Goal: Feedback & Contribution: Submit feedback/report problem

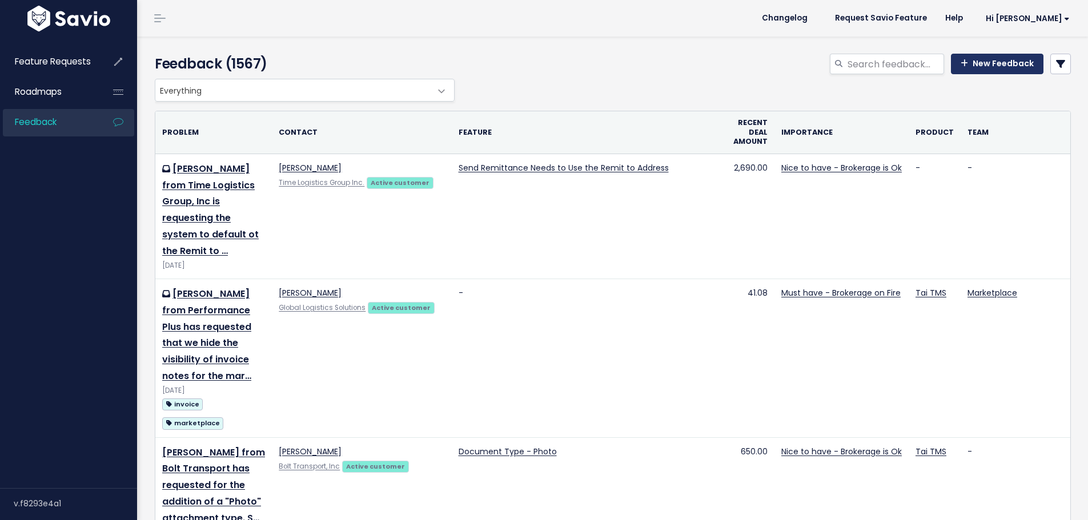
click at [1010, 60] on link "New Feedback" at bounding box center [997, 64] width 93 height 21
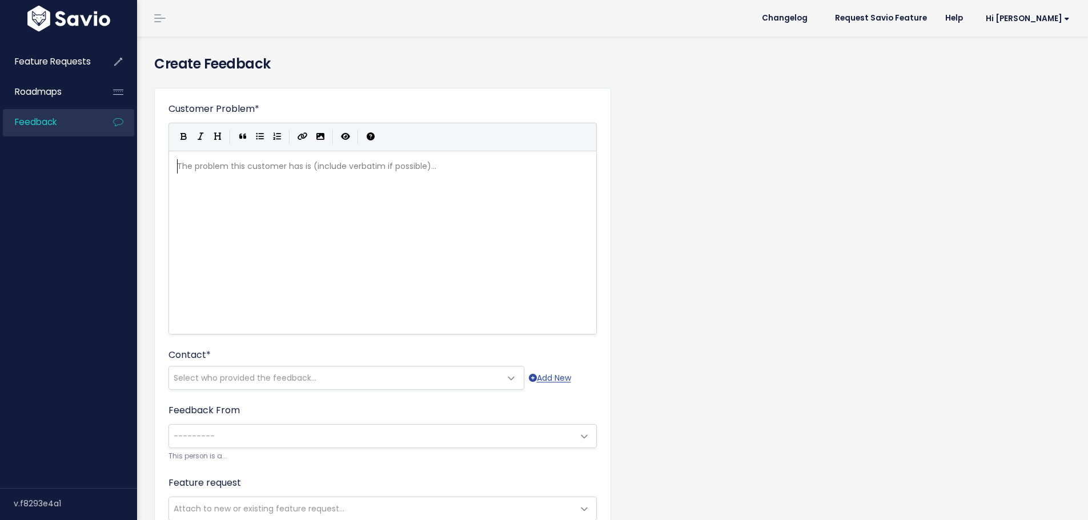
scroll to position [1, 0]
click at [225, 184] on div "The problem this customer has is (include verbatim if possible)... xxxxxxxxxx ​" at bounding box center [397, 257] width 444 height 200
click at [214, 367] on span "Select who provided the feedback..." at bounding box center [335, 378] width 332 height 23
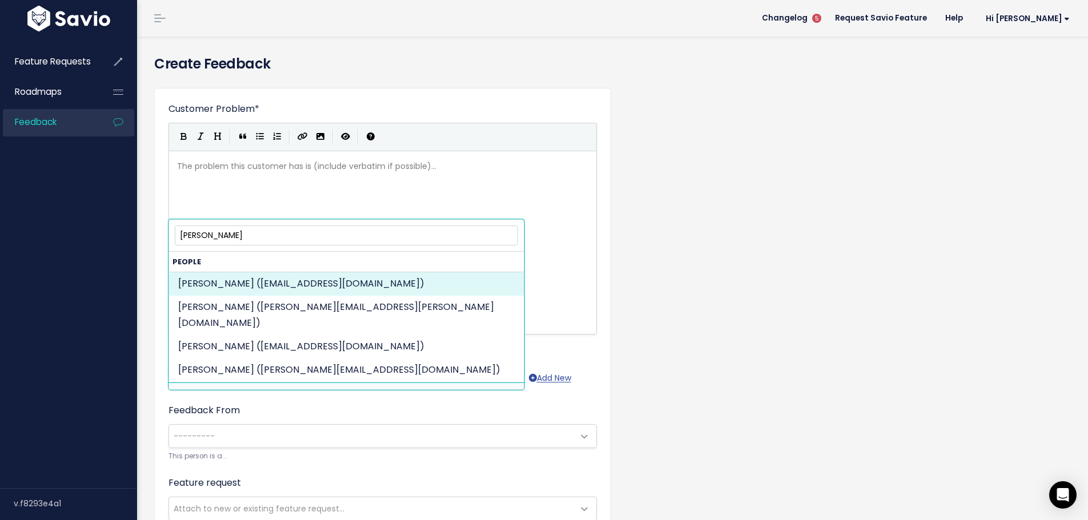
type input "[PERSON_NAME]"
select select "ACTIVE"
select select "84179965"
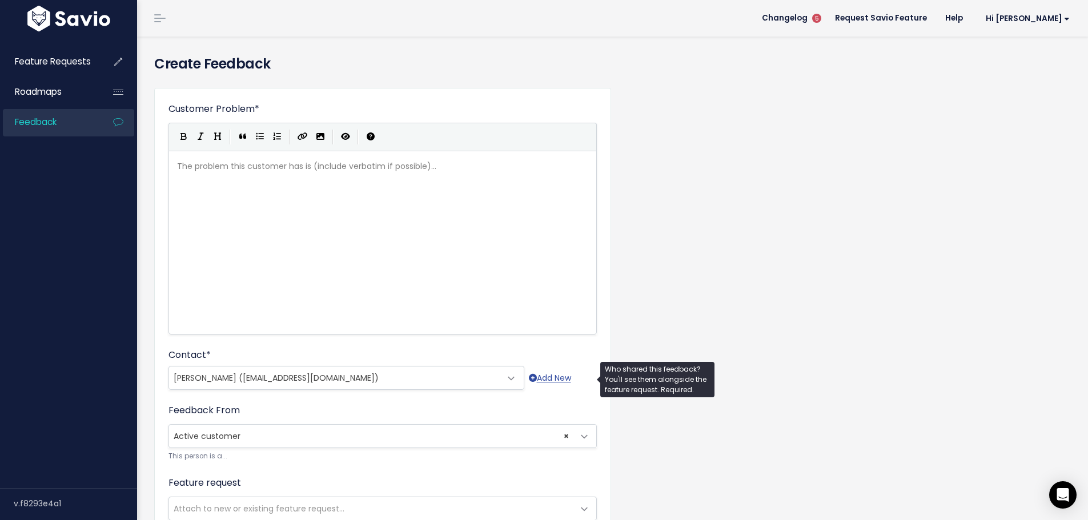
click at [391, 361] on div "Contact * --------- [PERSON_NAME] ([EMAIL_ADDRESS][DOMAIN_NAME]) [PERSON_NAME] …" at bounding box center [382, 369] width 428 height 42
click at [459, 377] on span "[PERSON_NAME] ([EMAIL_ADDRESS][DOMAIN_NAME])" at bounding box center [335, 378] width 332 height 23
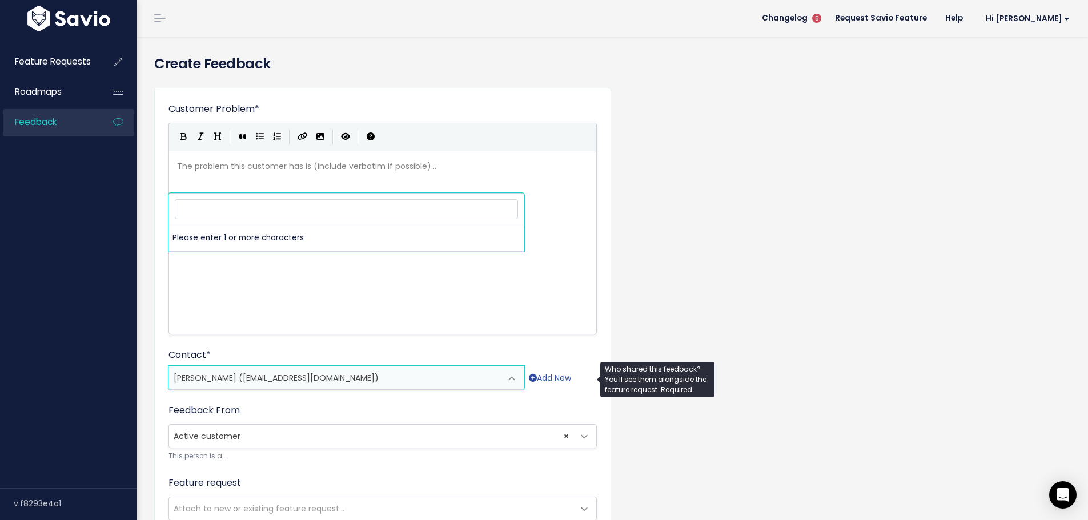
click at [459, 377] on span "[PERSON_NAME] ([EMAIL_ADDRESS][DOMAIN_NAME])" at bounding box center [335, 378] width 332 height 23
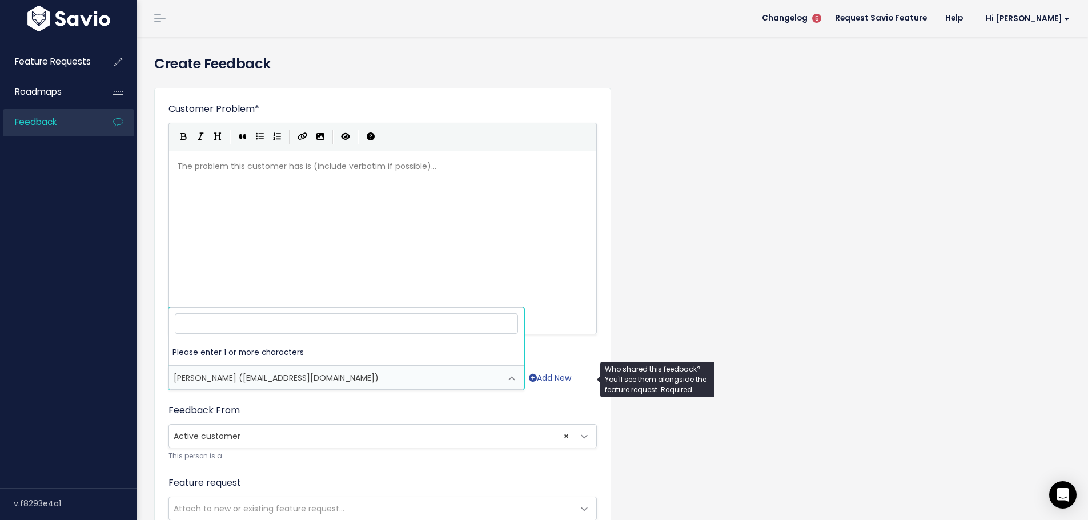
click at [230, 380] on span "[PERSON_NAME] ([EMAIL_ADDRESS][DOMAIN_NAME])" at bounding box center [276, 377] width 205 height 11
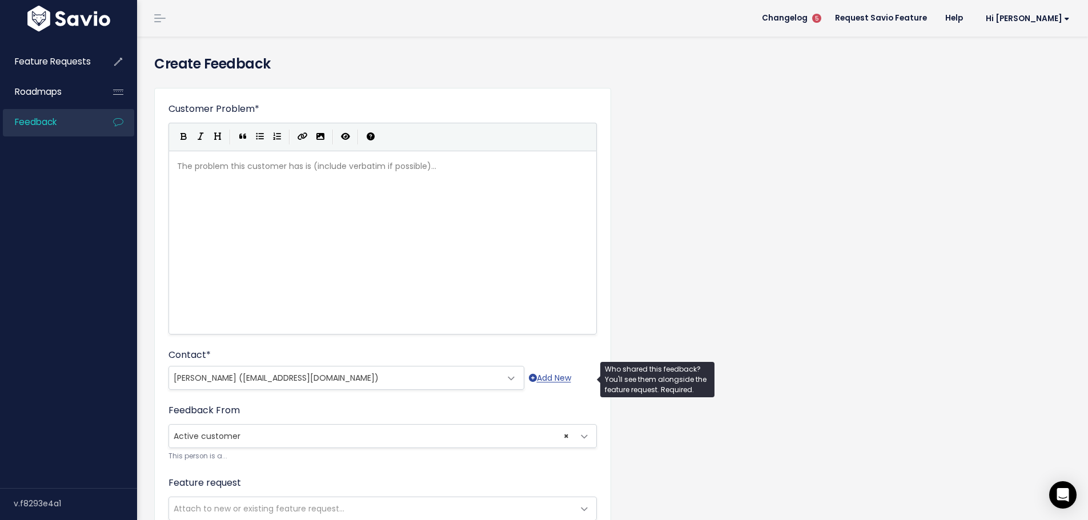
click at [230, 380] on span "[PERSON_NAME] ([EMAIL_ADDRESS][DOMAIN_NAME])" at bounding box center [276, 377] width 205 height 11
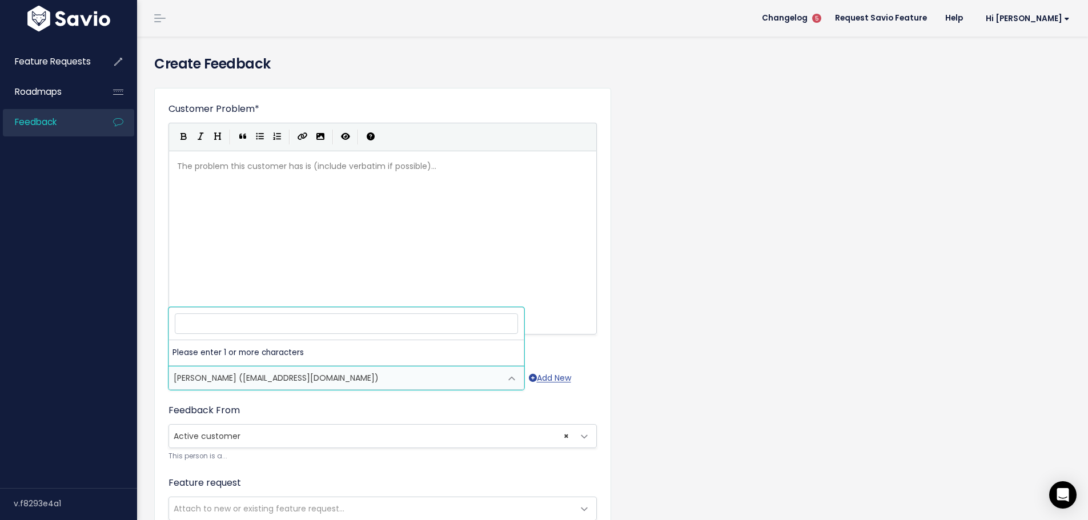
click at [299, 319] on input "search" at bounding box center [346, 323] width 343 height 20
drag, startPoint x: 324, startPoint y: 263, endPoint x: 323, endPoint y: 271, distance: 7.4
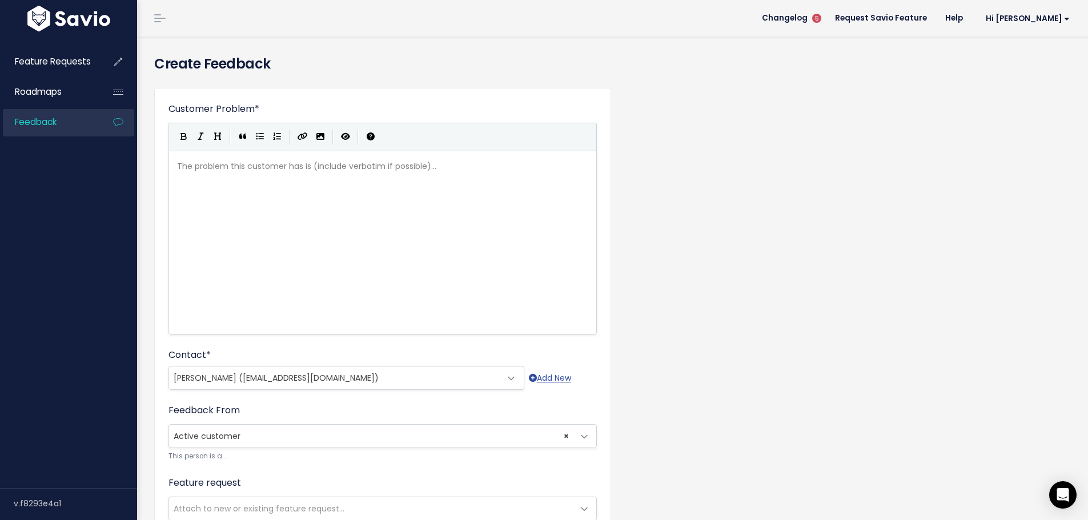
click at [324, 263] on div "The problem this customer has is (include verbatim if possible)... xxxxxxxxxx ​" at bounding box center [397, 257] width 444 height 200
click at [510, 377] on span at bounding box center [511, 378] width 23 height 23
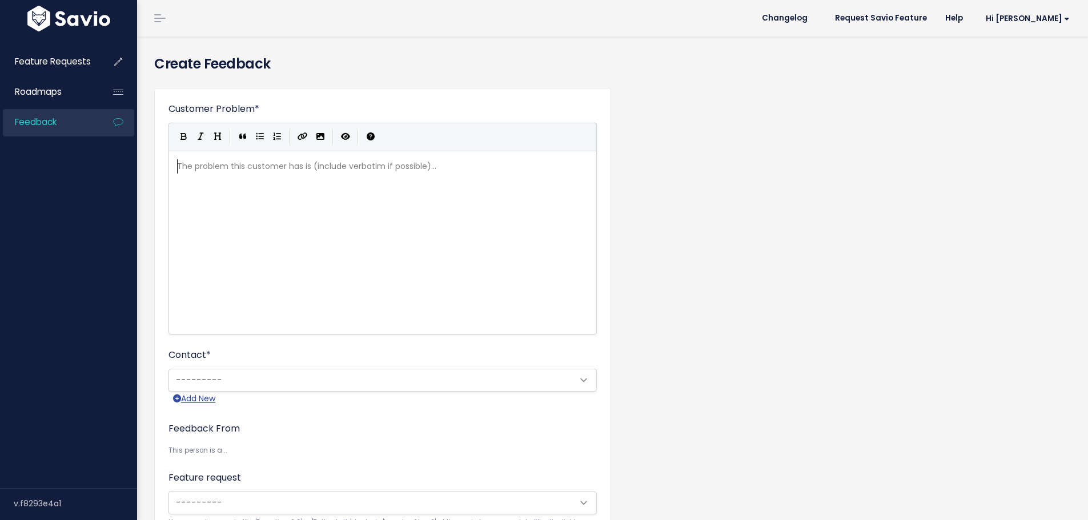
scroll to position [1, 0]
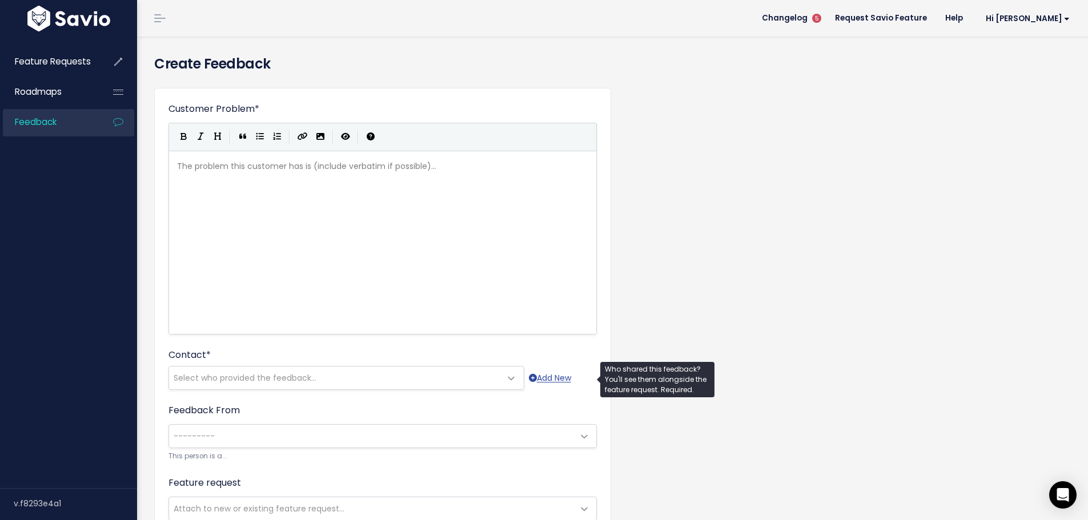
click at [204, 374] on span "Select who provided the feedback..." at bounding box center [245, 377] width 143 height 11
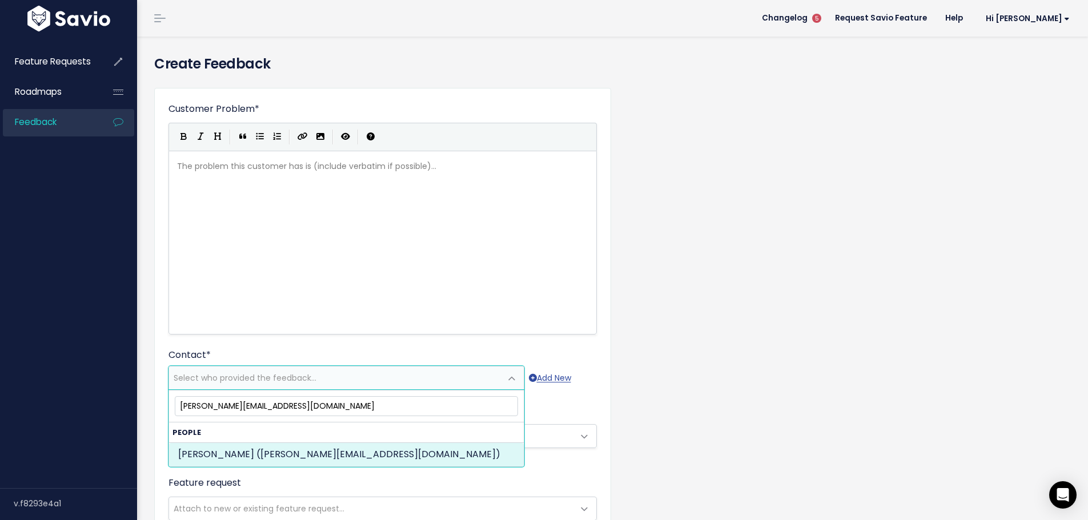
type input "sara@diamondglobalus.com"
select select "ACTIVE"
select select "89812266"
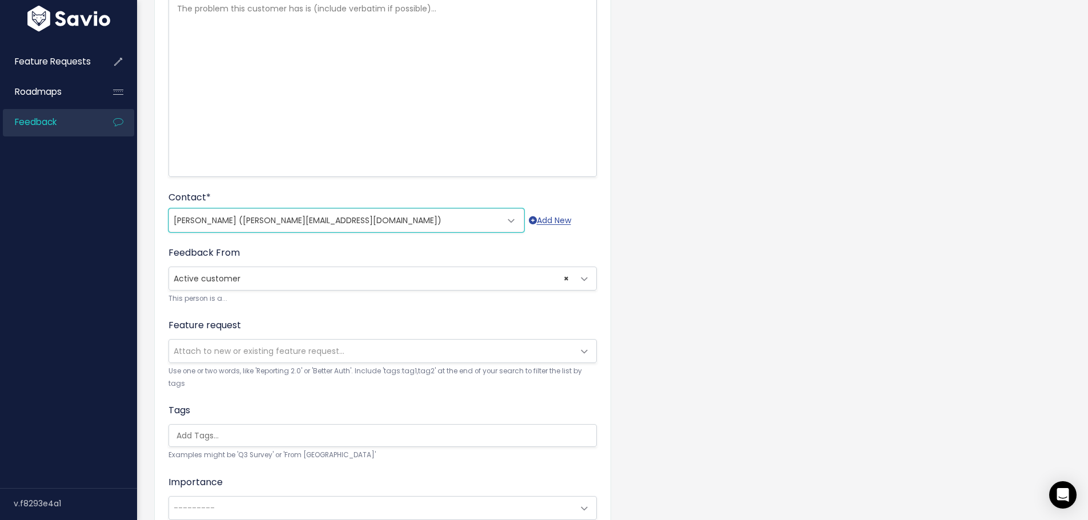
scroll to position [171, 0]
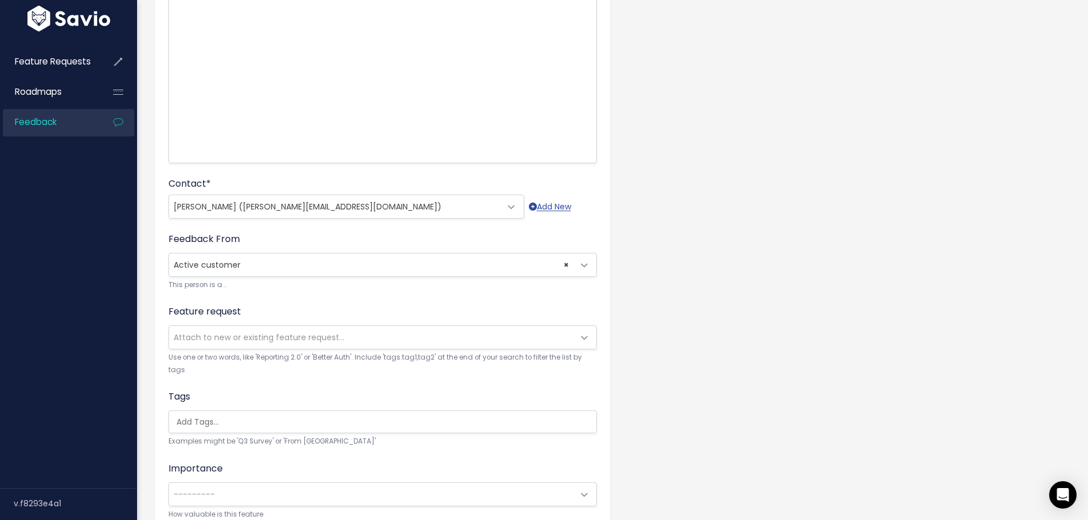
click at [215, 340] on span "Attach to new or existing feature request..." at bounding box center [259, 337] width 171 height 11
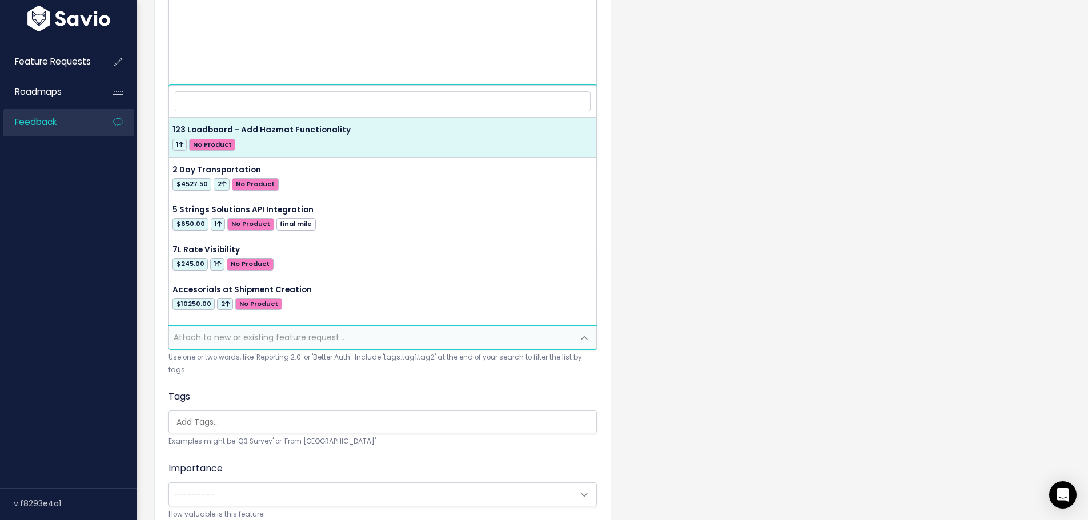
click at [189, 421] on input "search" at bounding box center [385, 422] width 427 height 12
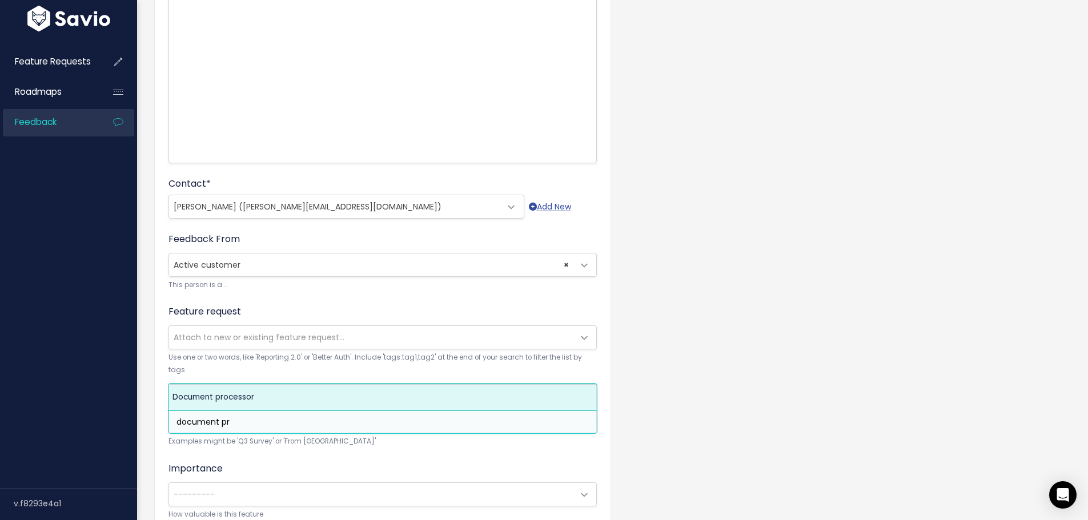
type input "document pr"
select select "11702"
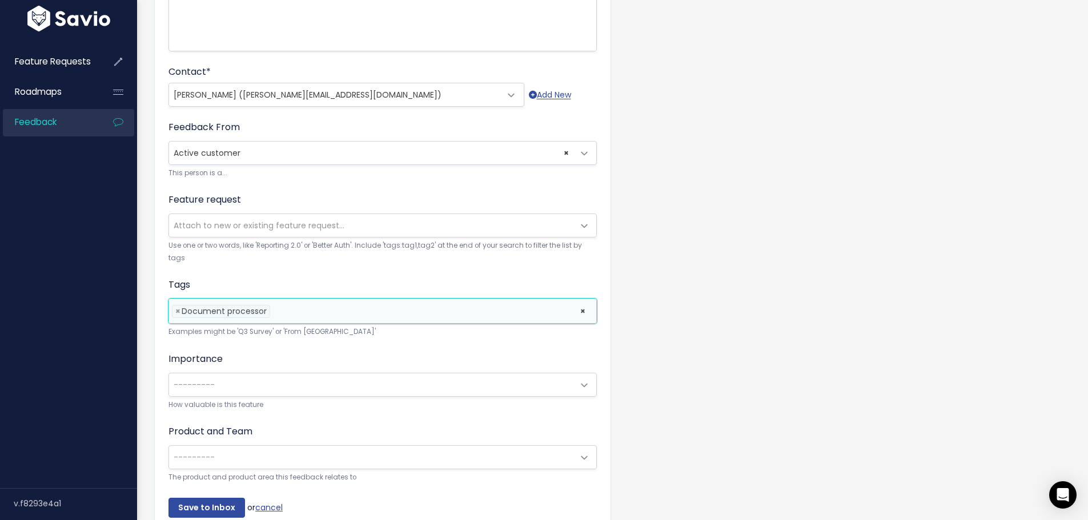
scroll to position [285, 0]
click at [198, 389] on span "---------" at bounding box center [371, 382] width 404 height 23
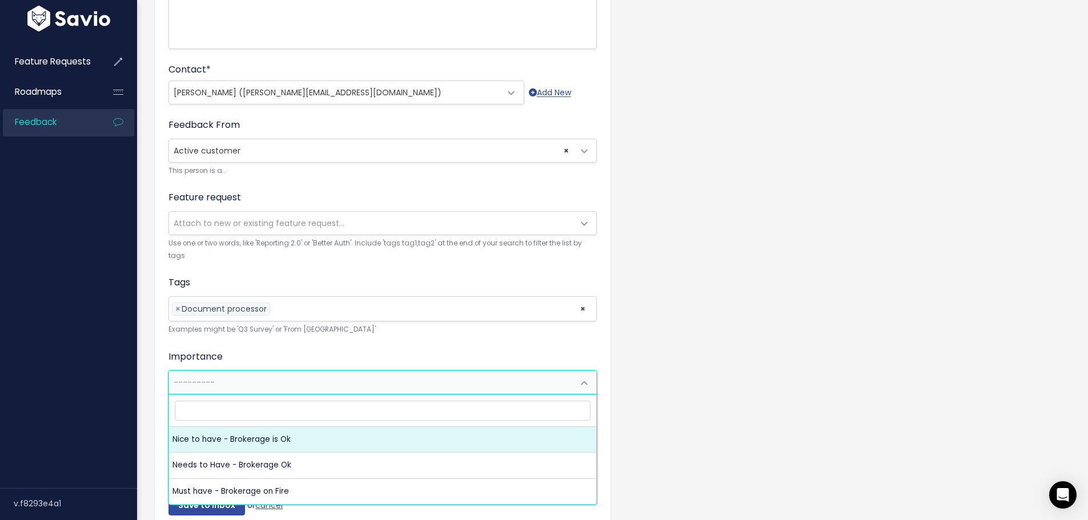
click at [204, 424] on span "Nice to have - Brokerage is Ok Needs to Have - Brokerage Ok Must have - Brokera…" at bounding box center [382, 450] width 428 height 111
select select "NICE_TO_HAVE"
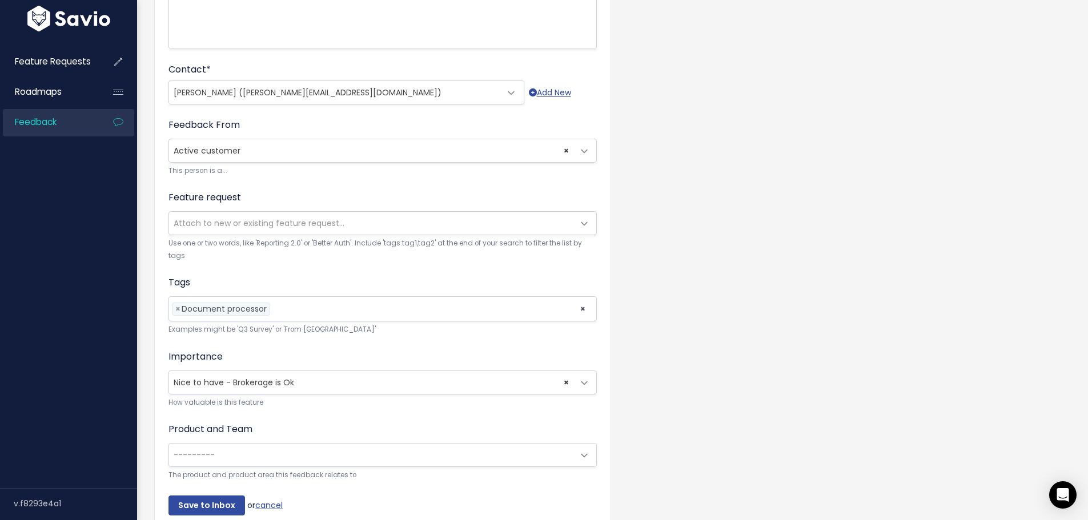
click at [198, 461] on span "---------" at bounding box center [371, 455] width 404 height 23
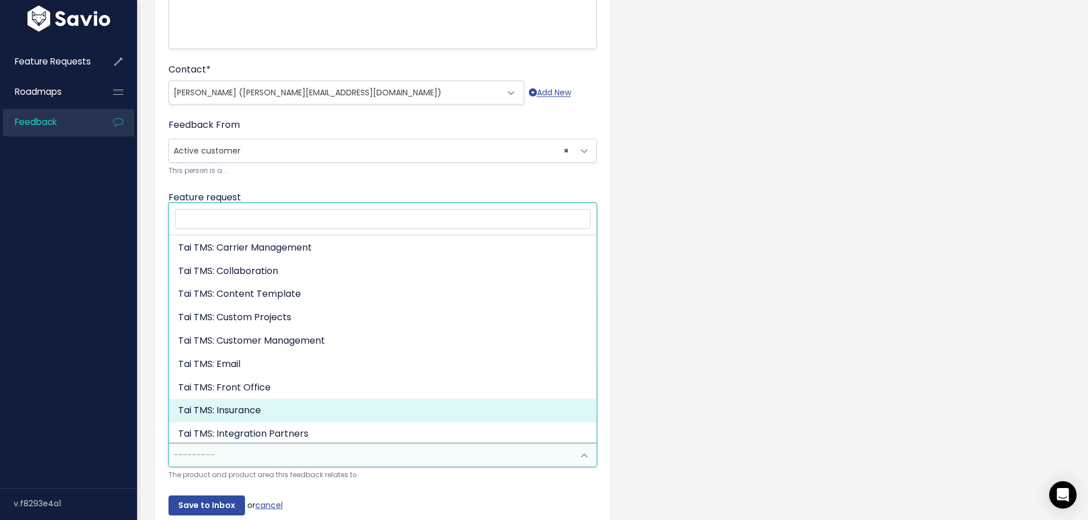
scroll to position [0, 0]
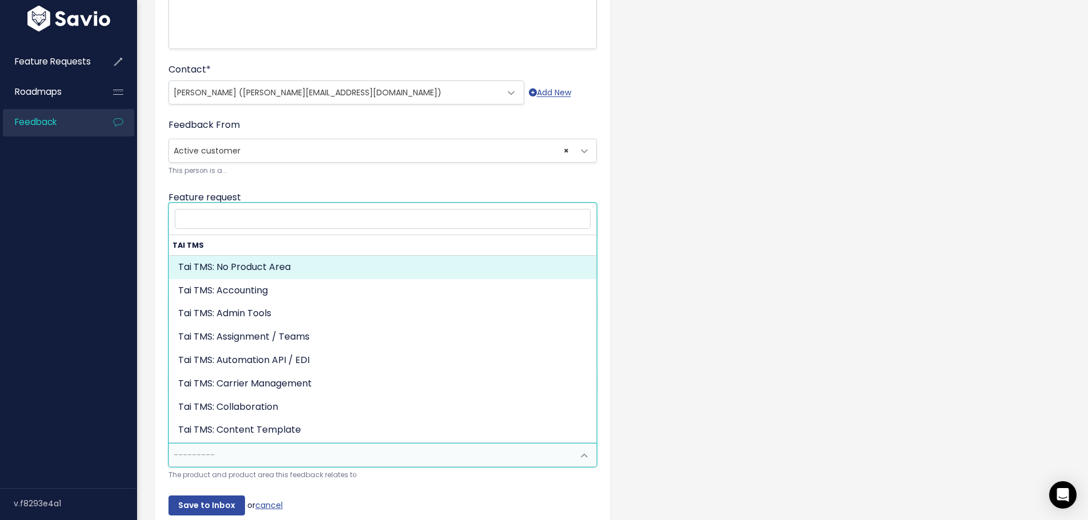
select select "MAIN:"
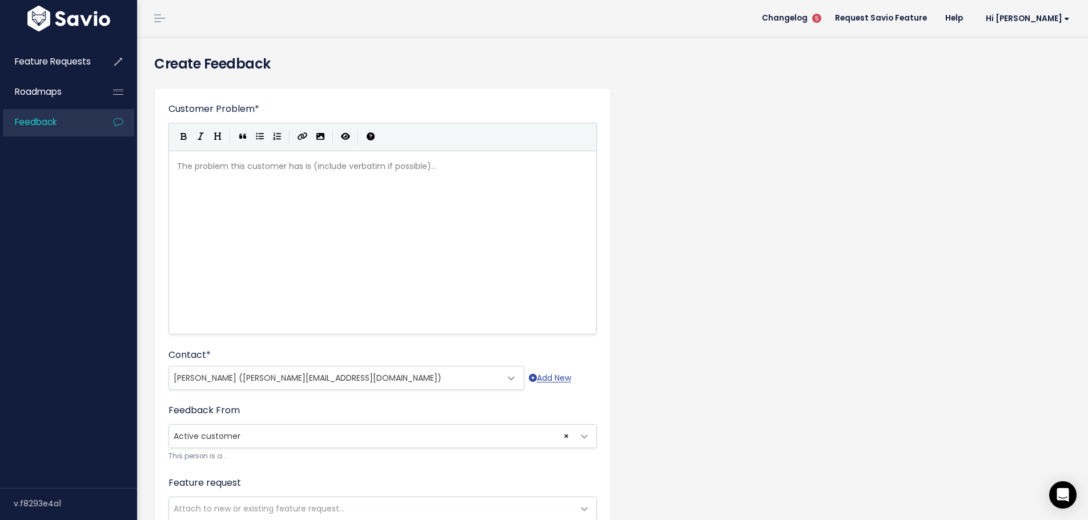
click at [230, 200] on div "The problem this customer has is (include verbatim if possible)... xxxxxxxxxx ​" at bounding box center [397, 257] width 444 height 200
type textarea "Sara Diamong"
type textarea "d from"
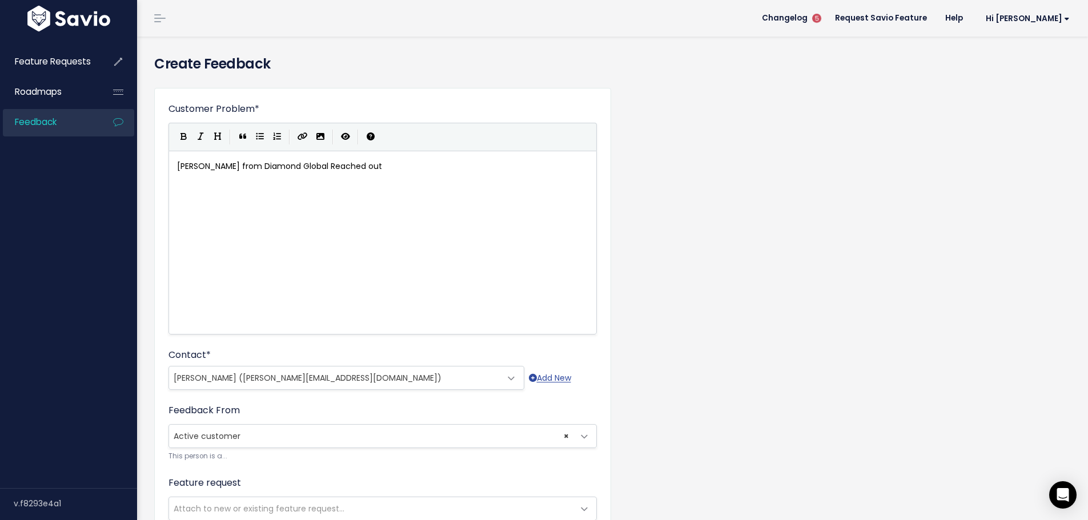
type textarea "Diamond Global Reached out ad"
type textarea "req"
type textarea "to provide a feedback to be implemented in the document processor.S"
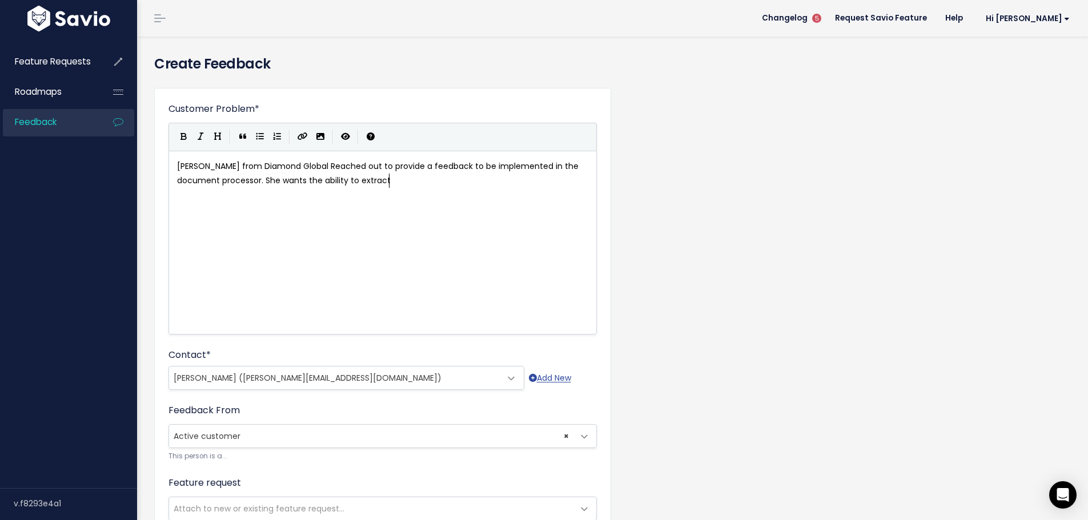
type textarea "She wants the ability to extract a"
type textarea "date"
type textarea "a from bill/invoice payments and"
type textarea "so"
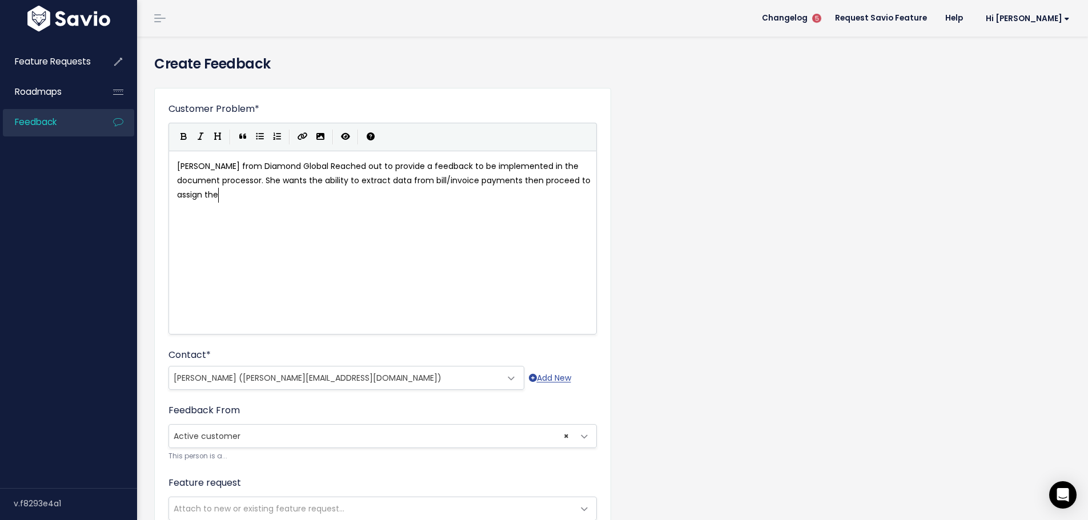
scroll to position [4, 107]
type textarea "then proceed to assign them to shipments so yhe"
type textarea "the paymenrs ar"
type textarea "ts are registered."
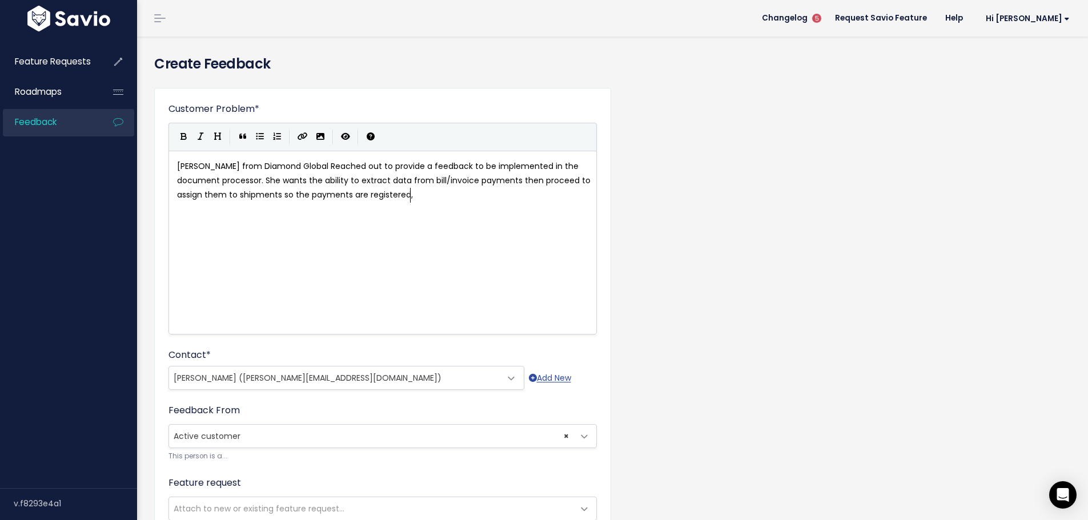
type textarea ", s"
type textarea "speciall"
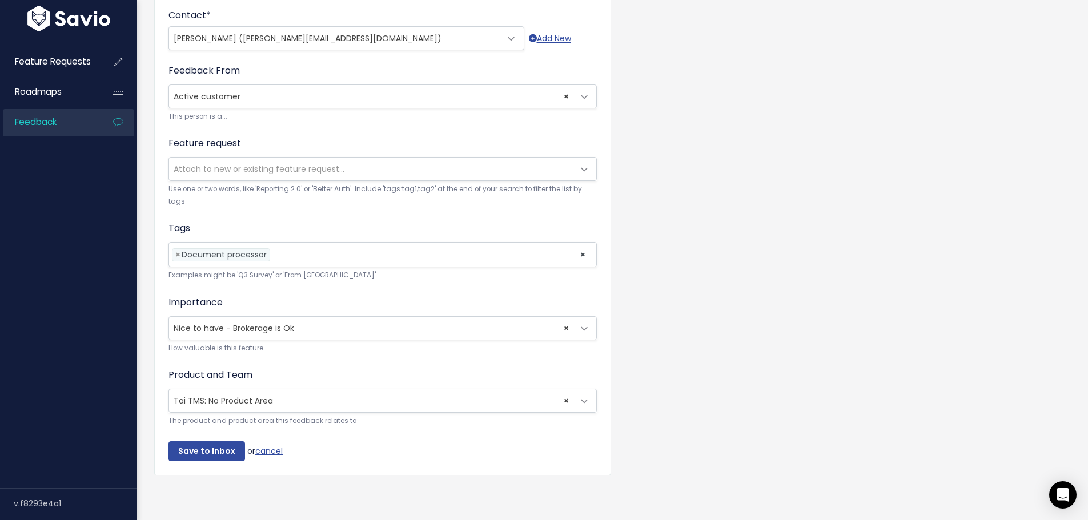
scroll to position [348, 0]
type textarea "y AR payments."
click at [207, 441] on input "Save to Inbox" at bounding box center [206, 451] width 77 height 21
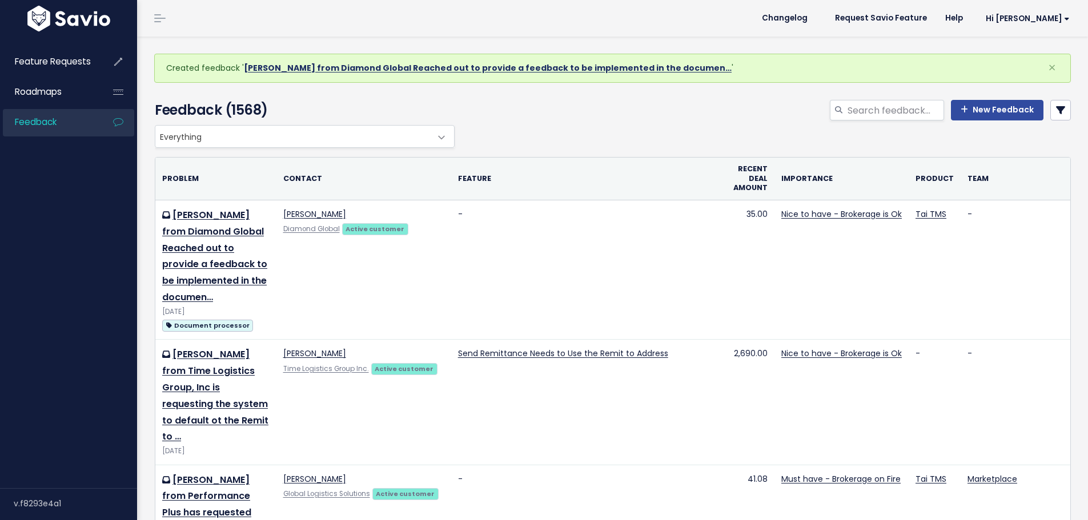
click at [295, 63] on link "[PERSON_NAME] from Diamond Global Reached out to provide a feedback to be imple…" at bounding box center [488, 67] width 488 height 11
